Goal: Use online tool/utility: Utilize a website feature to perform a specific function

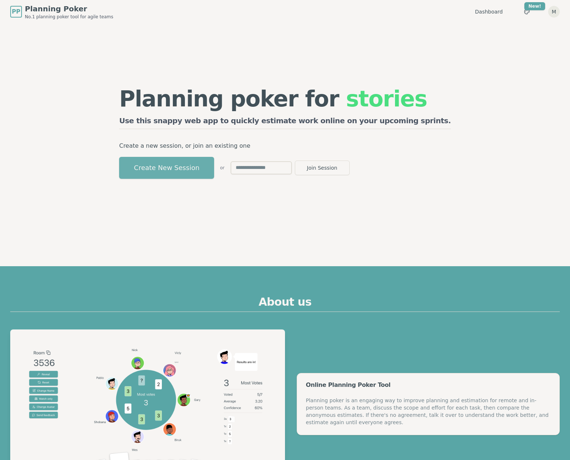
click at [214, 169] on button "Create New Session" at bounding box center [166, 168] width 95 height 22
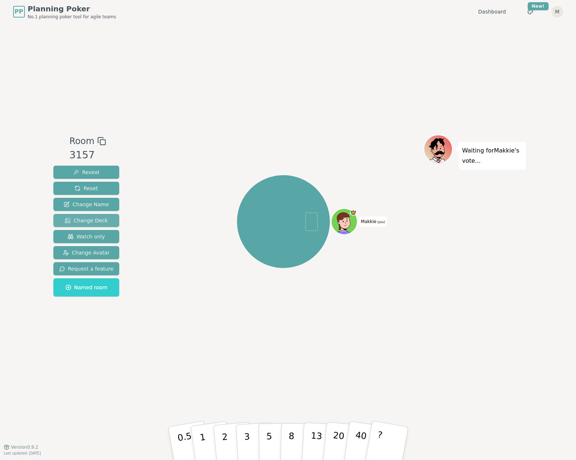
click at [88, 218] on span "Change Deck" at bounding box center [86, 220] width 43 height 7
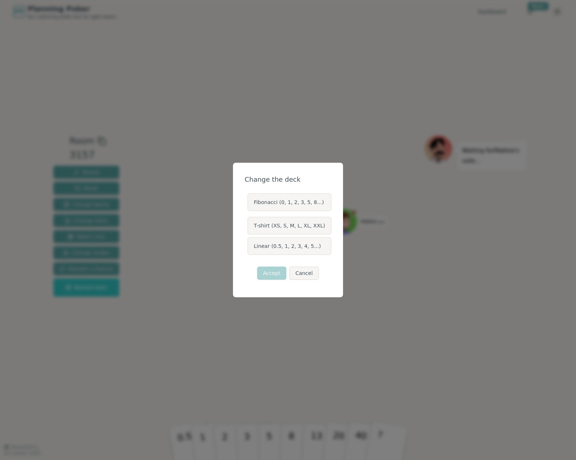
click at [306, 226] on label "T-shirt (XS, S, M, L, XL, XXL)" at bounding box center [290, 226] width 84 height 18
click at [250, 226] on button "T-shirt (XS, S, M, L, XL, XXL)" at bounding box center [247, 226] width 6 height 6
click at [276, 275] on button "Accept" at bounding box center [271, 273] width 29 height 13
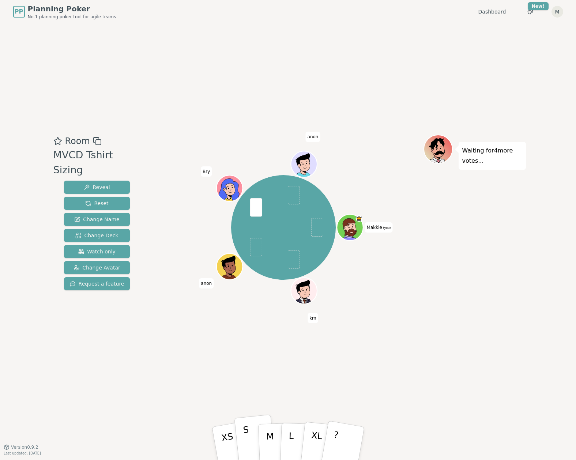
click at [252, 439] on button "S" at bounding box center [255, 443] width 42 height 59
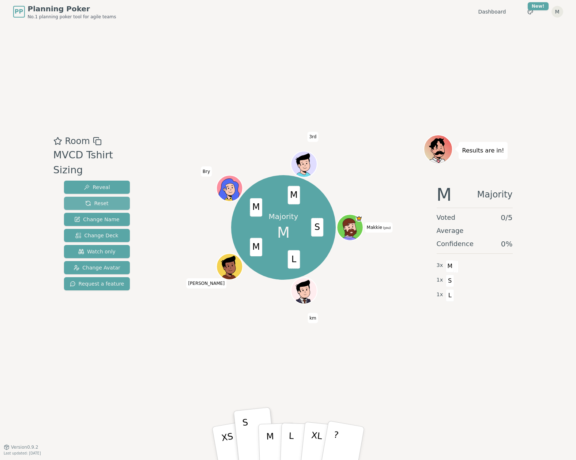
click at [120, 197] on button "Reset" at bounding box center [97, 203] width 66 height 13
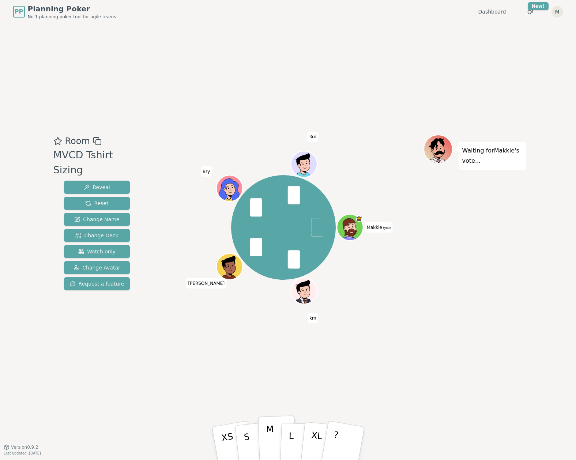
click at [268, 447] on p "M" at bounding box center [270, 444] width 9 height 40
